Goal: Information Seeking & Learning: Learn about a topic

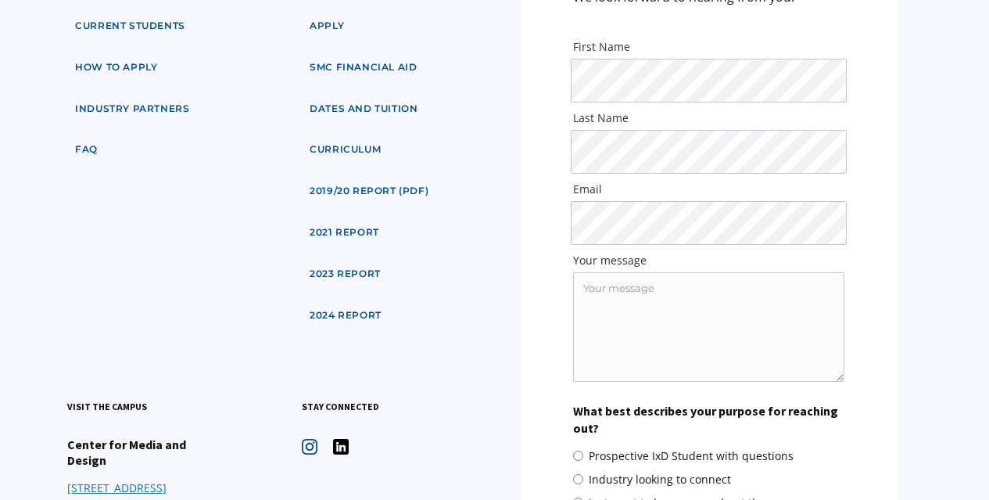
scroll to position [7576, 0]
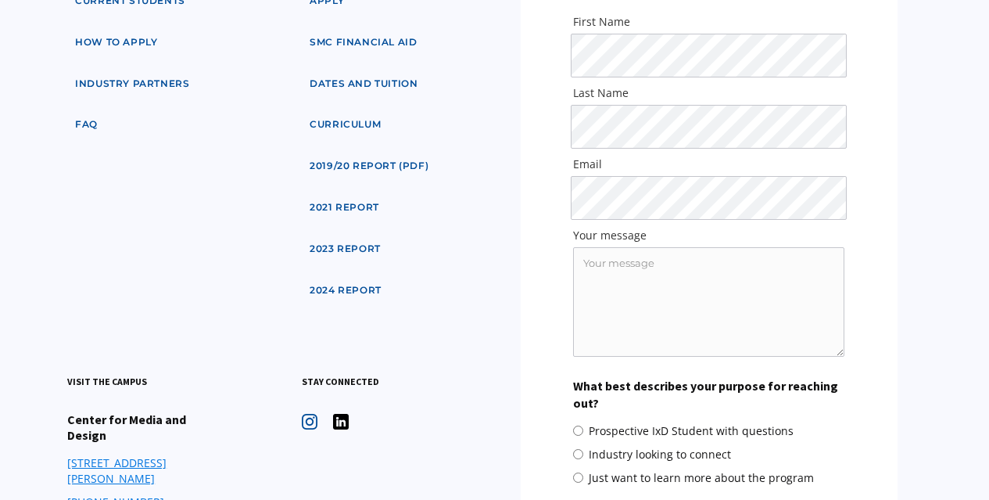
click at [379, 235] on link "2023 Report" at bounding box center [345, 249] width 87 height 29
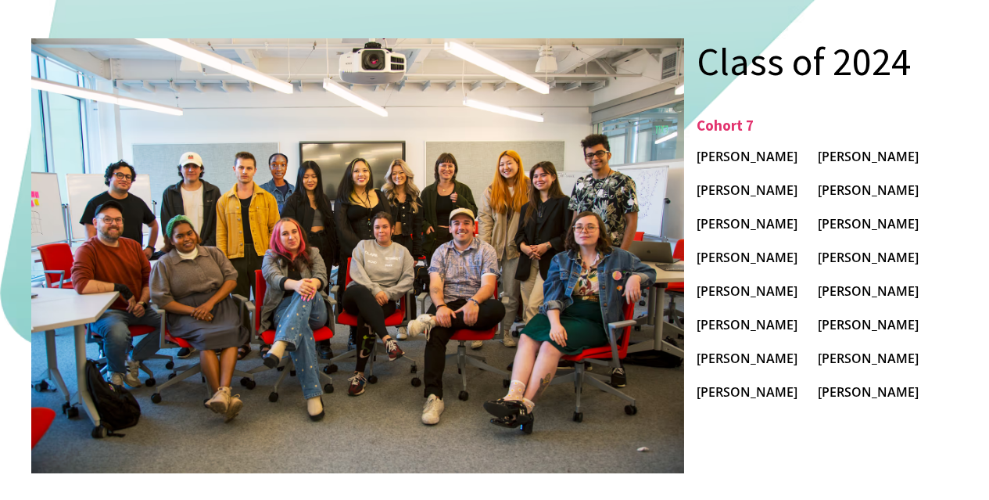
scroll to position [8733, 0]
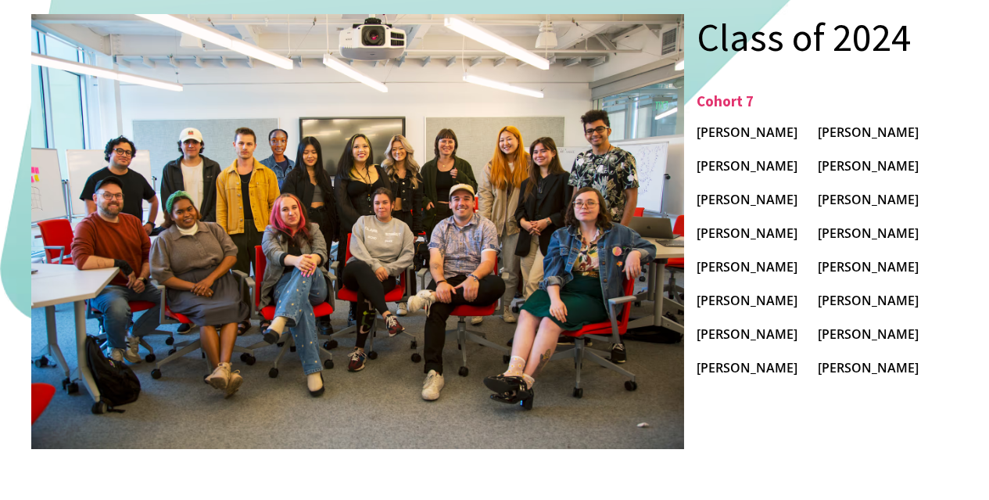
click at [852, 311] on div "[PERSON_NAME]" at bounding box center [868, 300] width 101 height 21
